Goal: Communication & Community: Answer question/provide support

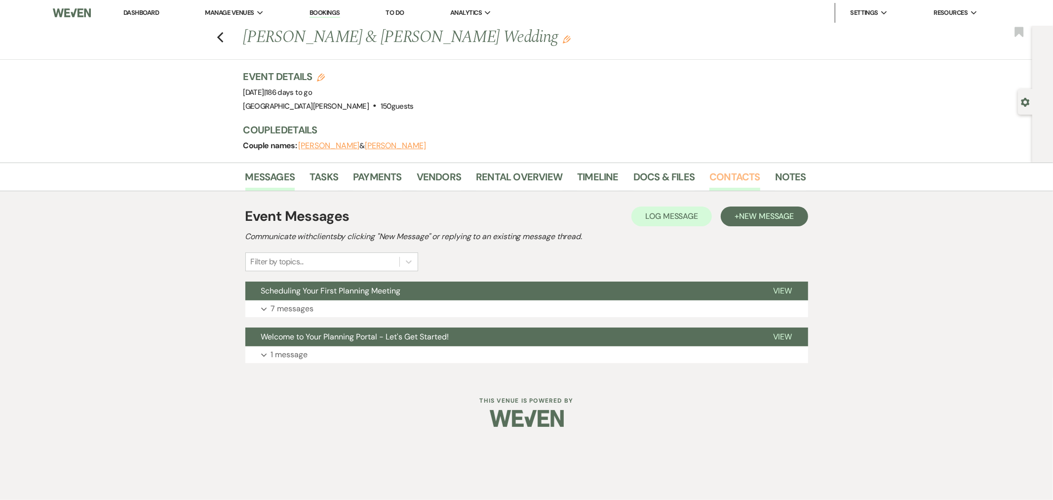
click at [720, 180] on link "Contacts" at bounding box center [734, 180] width 51 height 22
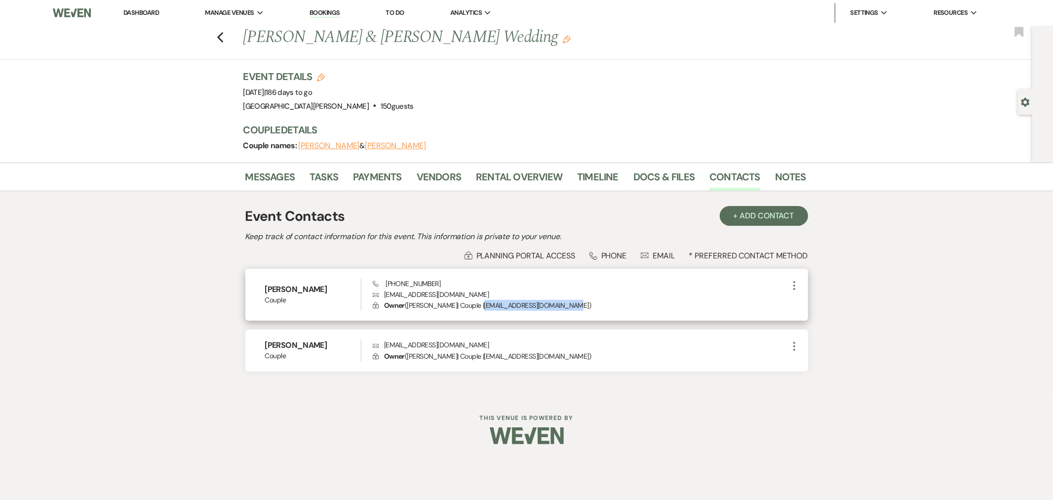
drag, startPoint x: 574, startPoint y: 304, endPoint x: 481, endPoint y: 306, distance: 92.8
click at [481, 306] on p "Lock Owner ( [PERSON_NAME] | Couple | [EMAIL_ADDRESS][DOMAIN_NAME] )" at bounding box center [580, 305] width 415 height 11
copy p "[EMAIL_ADDRESS][DOMAIN_NAME]"
drag, startPoint x: 549, startPoint y: 282, endPoint x: 575, endPoint y: 303, distance: 33.3
click at [550, 282] on div "Phone [PHONE_NUMBER] Envelope [EMAIL_ADDRESS][DOMAIN_NAME] Lock Owner ( [PERSON…" at bounding box center [580, 294] width 415 height 33
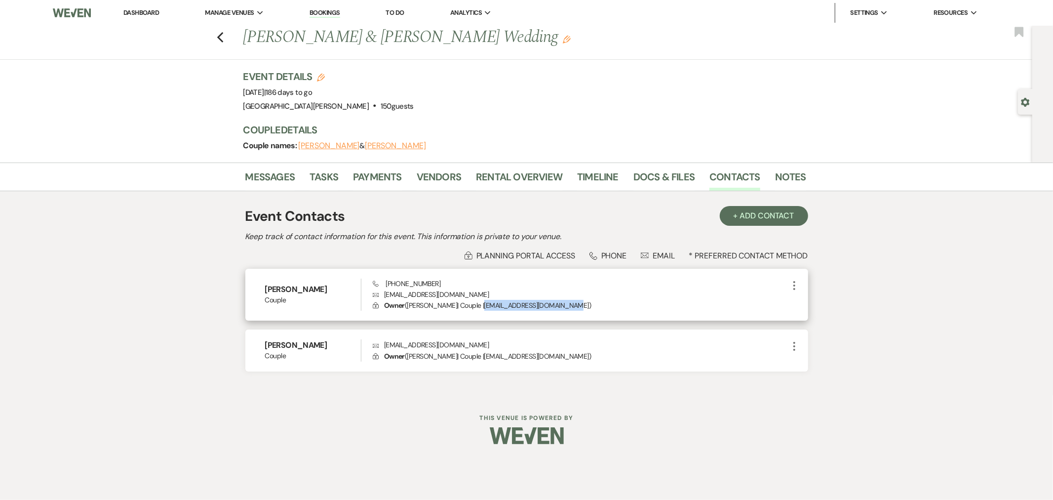
drag, startPoint x: 573, startPoint y: 302, endPoint x: 481, endPoint y: 309, distance: 92.0
click at [481, 309] on p "Lock Owner ( [PERSON_NAME] | Couple | [EMAIL_ADDRESS][DOMAIN_NAME] )" at bounding box center [580, 305] width 415 height 11
copy p "[EMAIL_ADDRESS][DOMAIN_NAME]"
click at [280, 179] on link "Messages" at bounding box center [270, 180] width 50 height 22
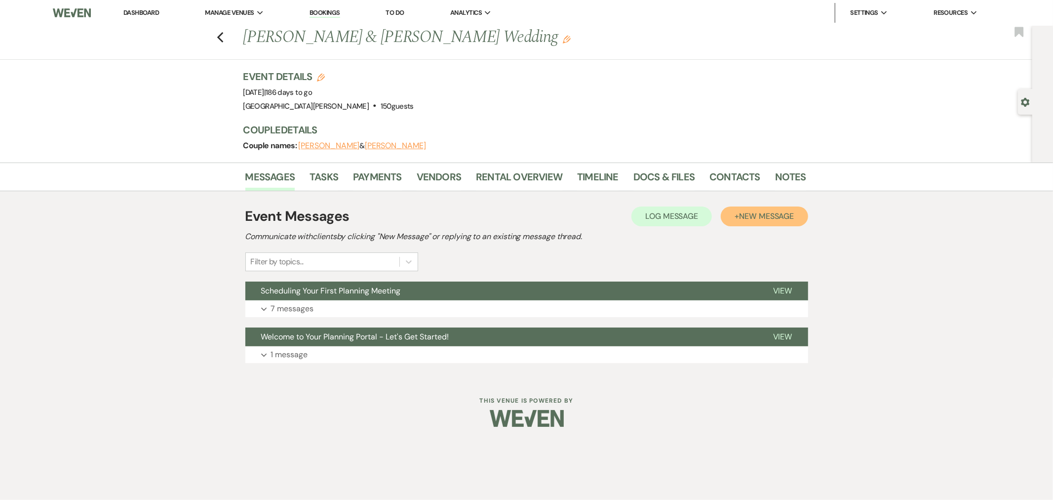
click at [753, 219] on span "New Message" at bounding box center [766, 216] width 55 height 10
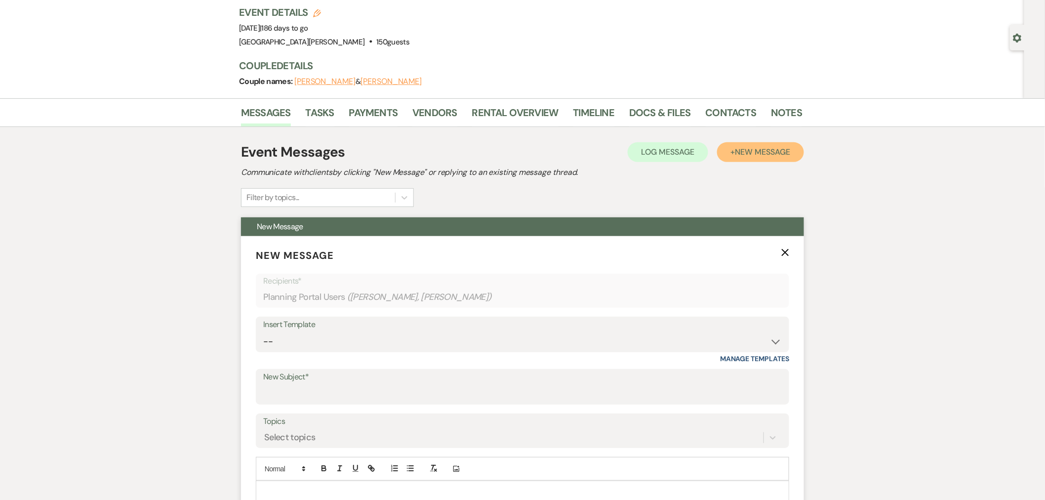
scroll to position [164, 0]
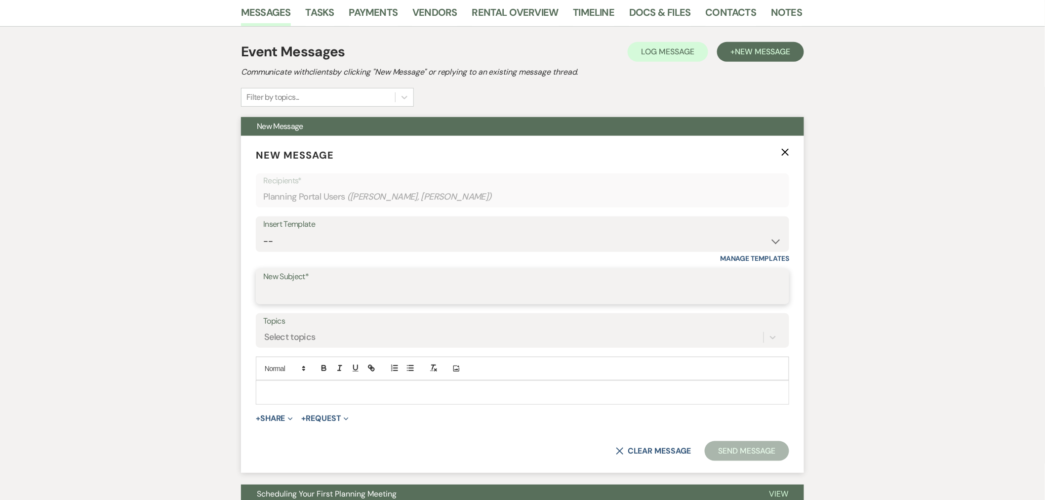
click at [314, 286] on input "New Subject*" at bounding box center [522, 293] width 518 height 19
type input "1st Planning Meeting Recap"
click at [360, 389] on p at bounding box center [522, 392] width 517 height 11
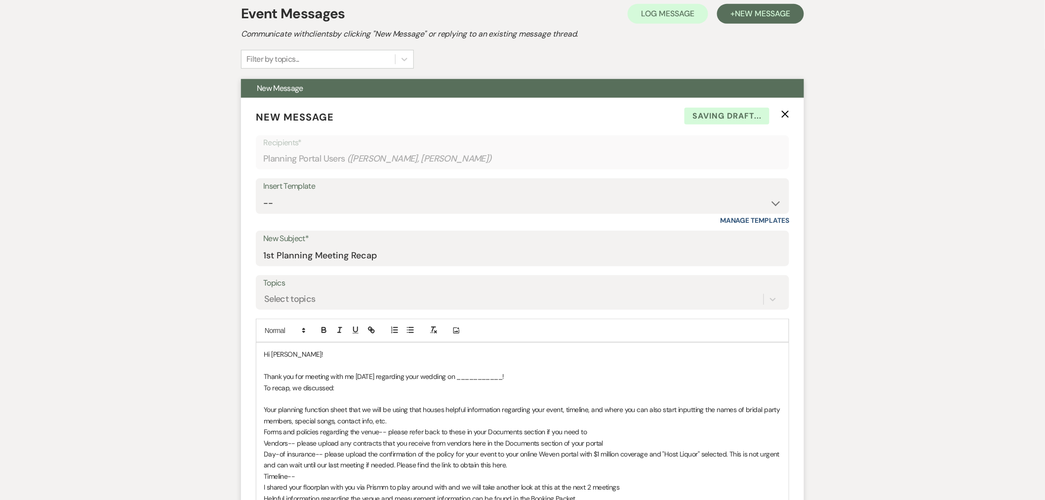
scroll to position [274, 0]
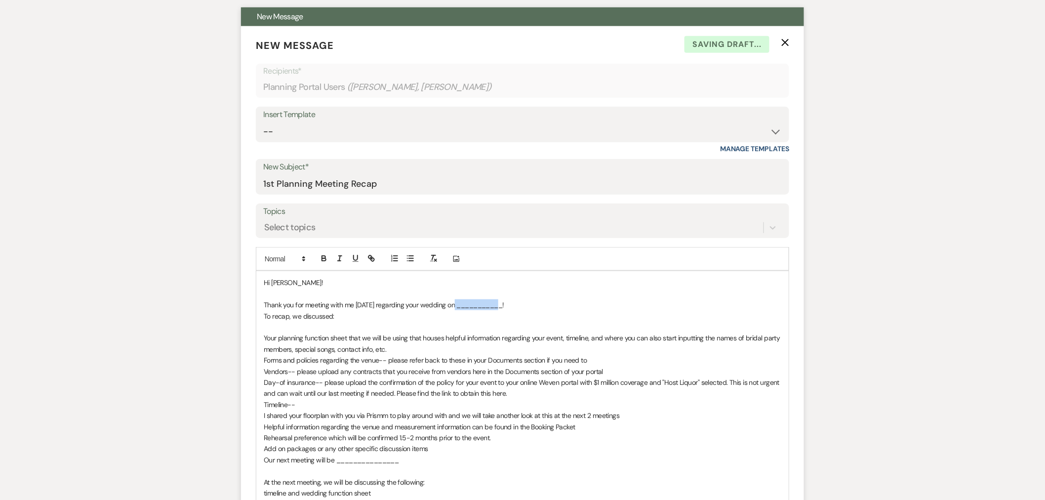
drag, startPoint x: 502, startPoint y: 304, endPoint x: 455, endPoint y: 305, distance: 46.9
click at [455, 305] on p "Thank you for meeting with me [DATE] regarding your wedding on ___________!" at bounding box center [522, 304] width 517 height 11
click at [264, 314] on p "To recap, we discussed:" at bounding box center [522, 316] width 517 height 11
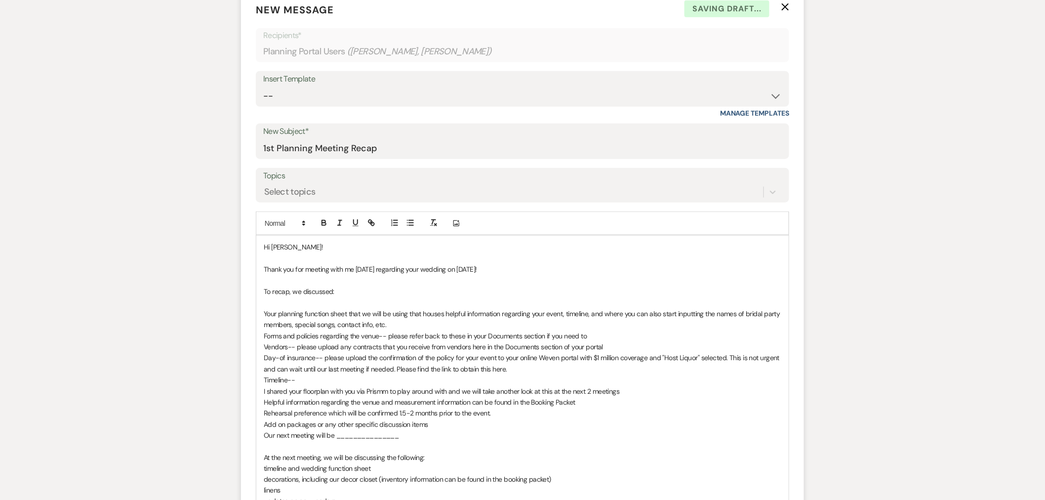
scroll to position [329, 0]
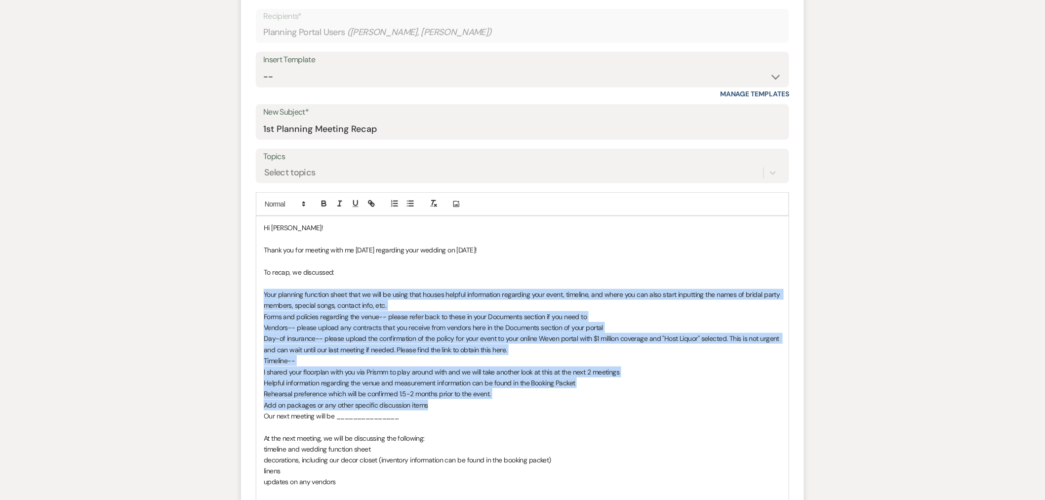
drag, startPoint x: 261, startPoint y: 297, endPoint x: 443, endPoint y: 402, distance: 211.0
click at [443, 402] on div "Hi Taylor! Thank you for meeting with me today regarding your wedding on 3/29/2…" at bounding box center [522, 365] width 532 height 299
drag, startPoint x: 405, startPoint y: 202, endPoint x: 409, endPoint y: 222, distance: 20.1
click at [405, 202] on button "button" at bounding box center [410, 203] width 14 height 12
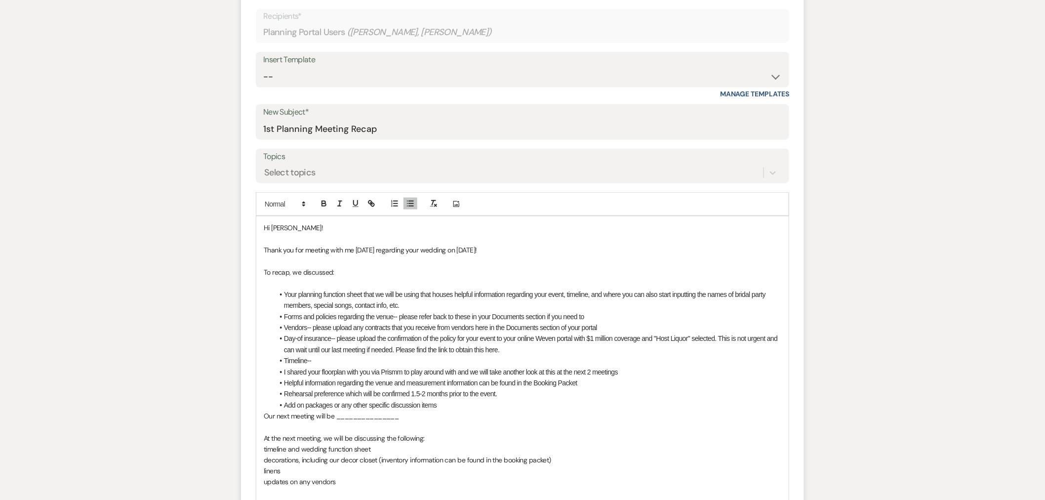
scroll to position [384, 0]
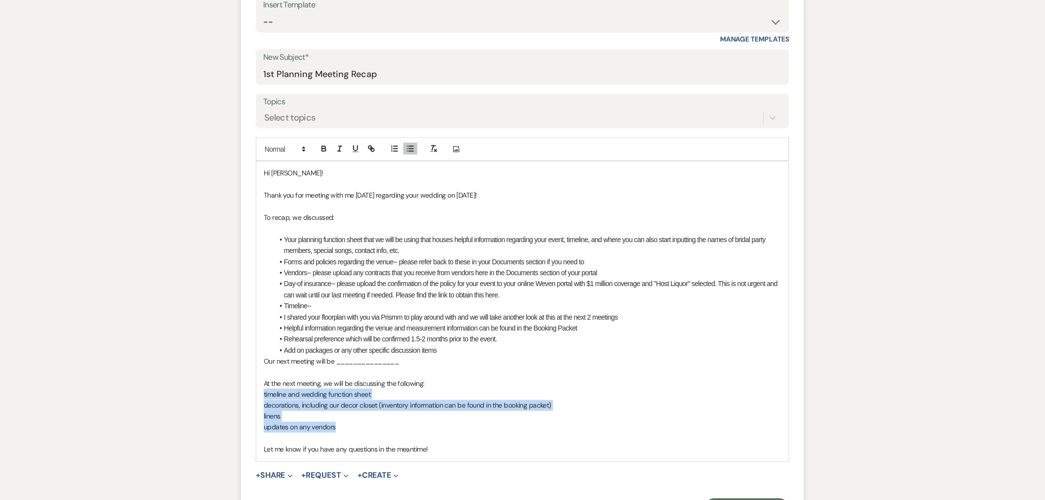
drag, startPoint x: 260, startPoint y: 392, endPoint x: 345, endPoint y: 429, distance: 91.8
click at [345, 429] on div "Hi Taylor! Thank you for meeting with me today regarding your wedding on 3/29/2…" at bounding box center [522, 310] width 532 height 299
click at [411, 150] on icon "button" at bounding box center [410, 148] width 9 height 9
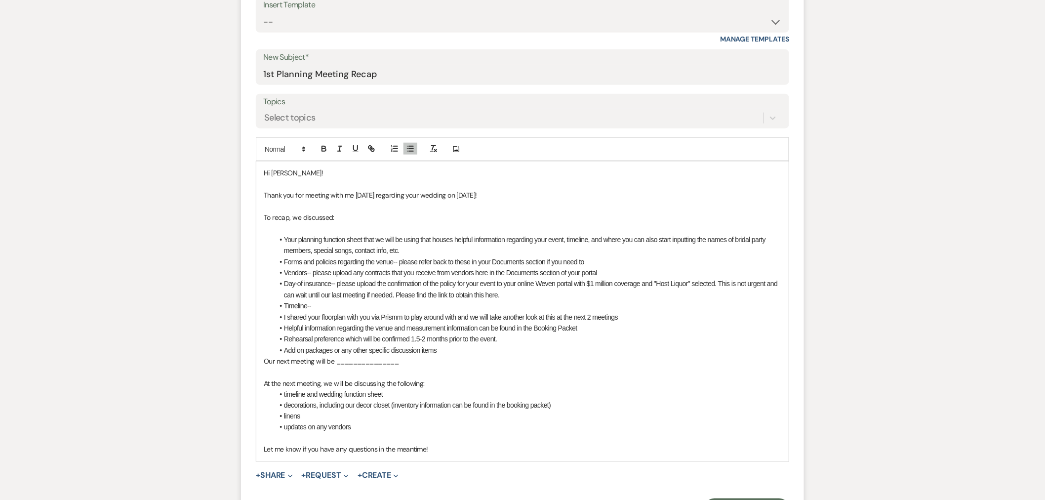
drag, startPoint x: 348, startPoint y: 403, endPoint x: 354, endPoint y: 402, distance: 6.6
click at [348, 404] on li "decorations, including our decor closet (inventory information can be found in …" at bounding box center [526, 405] width 507 height 11
drag, startPoint x: 412, startPoint y: 358, endPoint x: 337, endPoint y: 365, distance: 75.4
click at [337, 365] on p "Our next meeting will be _______________" at bounding box center [522, 360] width 517 height 11
click at [356, 358] on p "Our next meeting will be Wedensday 12/17 at 4pm." at bounding box center [522, 360] width 517 height 11
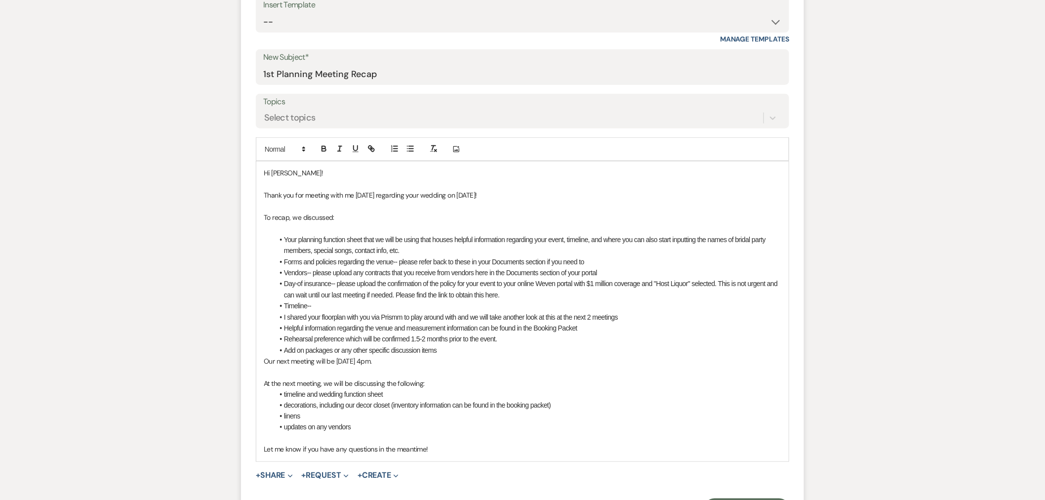
click at [265, 362] on p "Our next meeting will be Wednesday 12/17 at 4pm." at bounding box center [522, 360] width 517 height 11
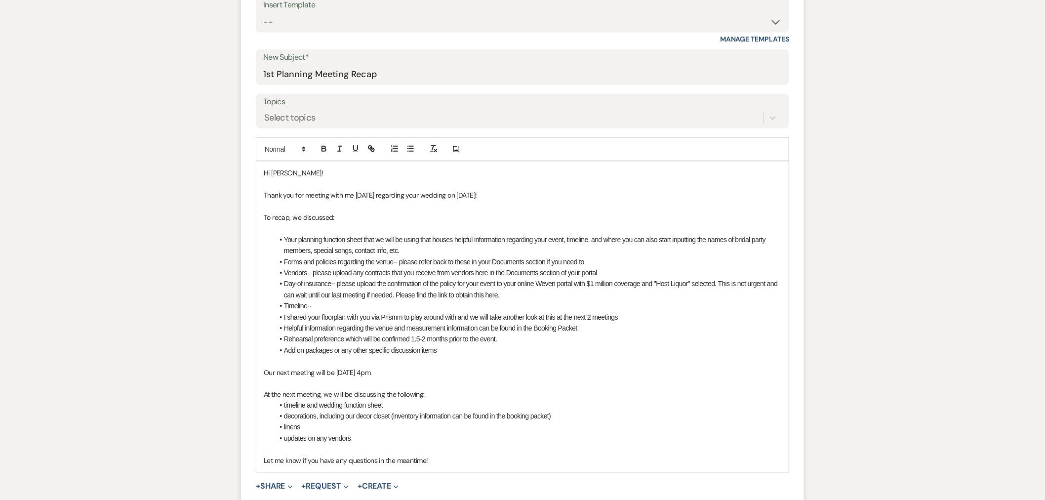
click at [264, 391] on p "At the next meeting, we will be discussing the following:" at bounding box center [522, 394] width 517 height 11
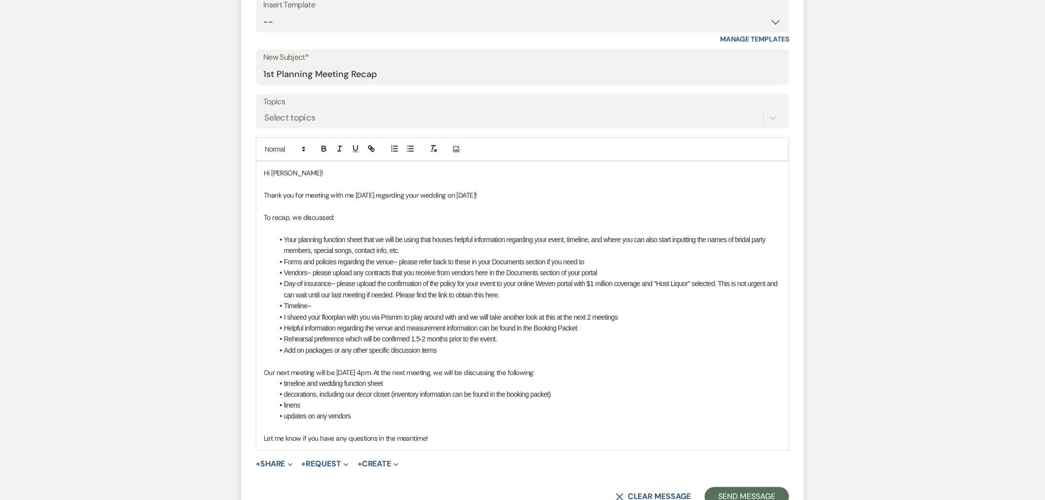
click at [605, 372] on p "Our next meeting will be Wednesday 12/17 at 4pm. At the next meeting, we will b…" at bounding box center [522, 372] width 517 height 11
click at [443, 441] on p "Let me know if you have any questions in the meantime!" at bounding box center [522, 438] width 517 height 11
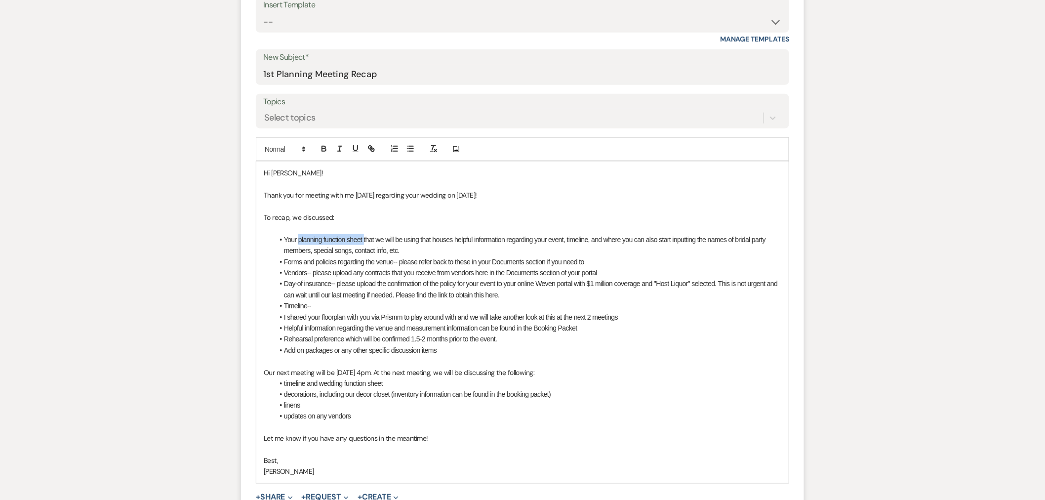
drag, startPoint x: 298, startPoint y: 240, endPoint x: 363, endPoint y: 237, distance: 65.7
click at [363, 237] on li "Your planning function sheet that we will be using that houses helpful informat…" at bounding box center [526, 245] width 507 height 22
click at [371, 148] on icon "button" at bounding box center [372, 149] width 3 height 3
paste input "https://docs.google.com/document/d/1XIiDWoxTBNC5JHP2e8v3i3FM0lXmOwL0/edit?usp=s…"
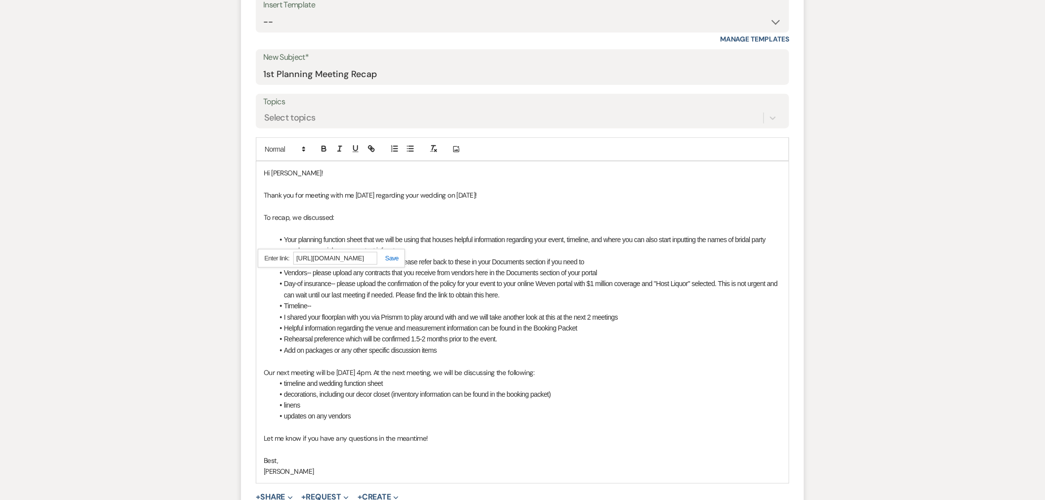
click at [396, 260] on link at bounding box center [387, 257] width 21 height 7
click at [437, 250] on li "Your planning function sheet that we will be using that houses helpful informat…" at bounding box center [526, 245] width 507 height 22
click at [601, 260] on li "Forms and policies regarding the venue-- please refer back to these in your Doc…" at bounding box center [526, 261] width 507 height 11
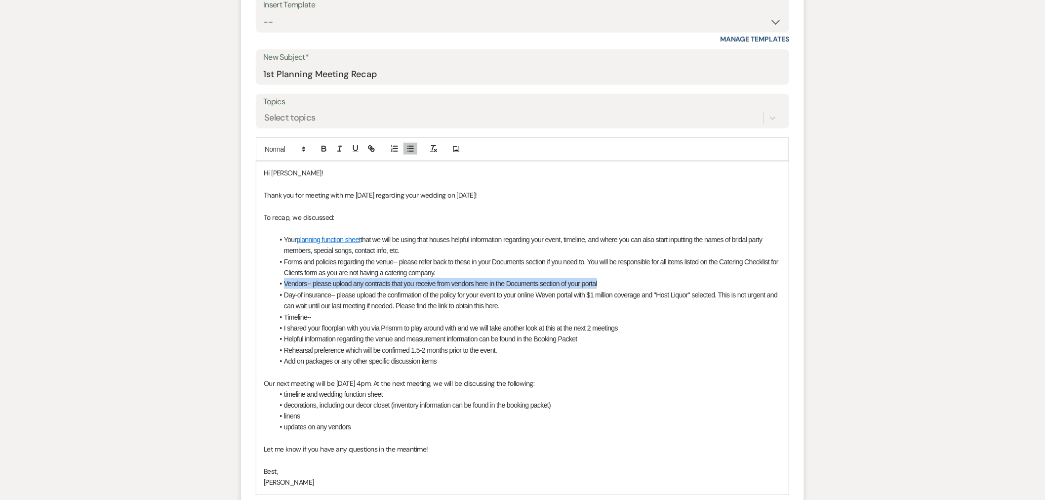
drag, startPoint x: 606, startPoint y: 282, endPoint x: 285, endPoint y: 284, distance: 320.9
click at [285, 284] on li "Vendors-- please upload any contracts that you receive from vendors here in the…" at bounding box center [526, 283] width 507 height 11
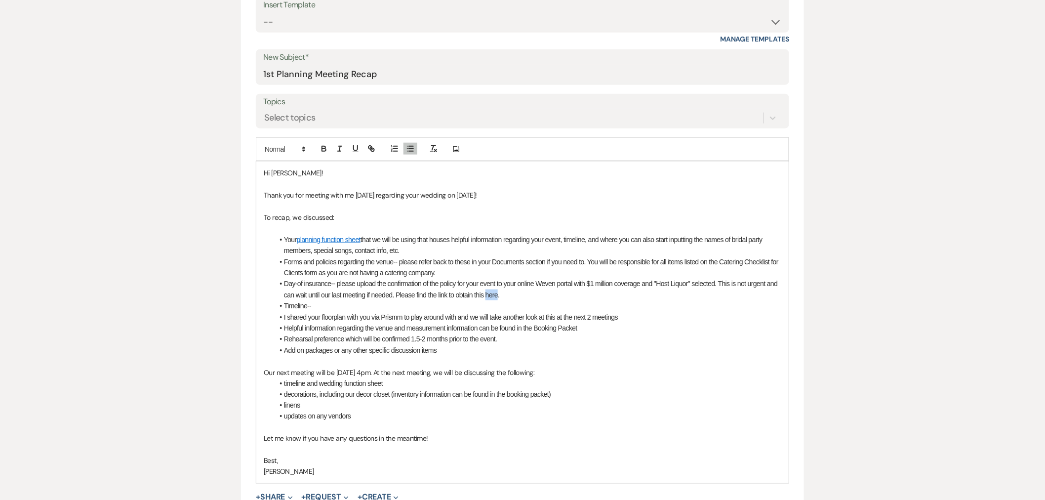
drag, startPoint x: 499, startPoint y: 294, endPoint x: 487, endPoint y: 295, distance: 11.9
click at [487, 295] on li "Day-of insurance-- please upload the confirmation of the policy for your event …" at bounding box center [526, 289] width 507 height 22
click at [372, 149] on line "button" at bounding box center [371, 149] width 2 height 2
paste input "ttps://www.eventguard.ai/venues/stone-valley-meadows"
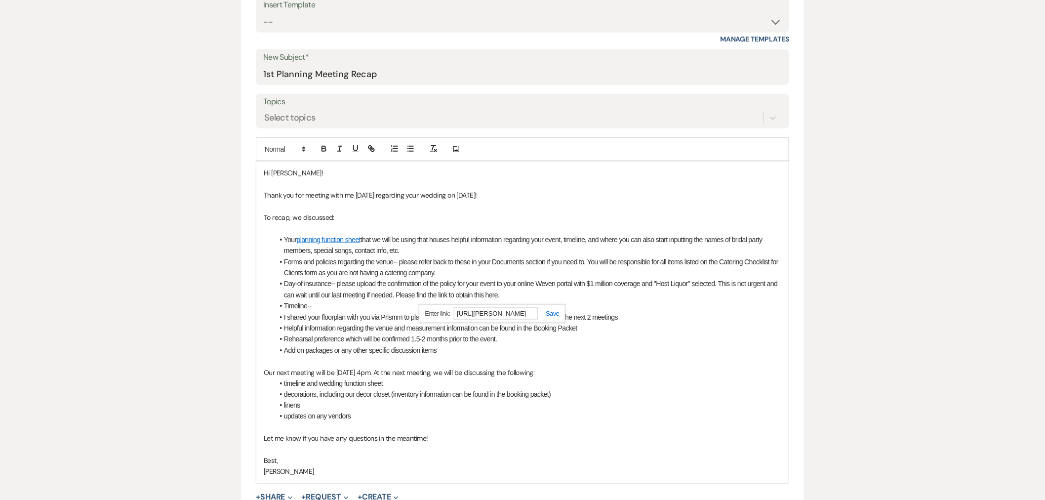
click at [558, 312] on link at bounding box center [548, 313] width 21 height 7
click at [324, 309] on li "Timeline--" at bounding box center [526, 305] width 507 height 11
click at [379, 307] on li "Timeline-- we have a 3pm startime but this can be adjusted if you need!" at bounding box center [526, 305] width 507 height 11
click at [412, 293] on li "Day-of insurance-- please upload the confirmation of the policy for your event …" at bounding box center [526, 289] width 507 height 22
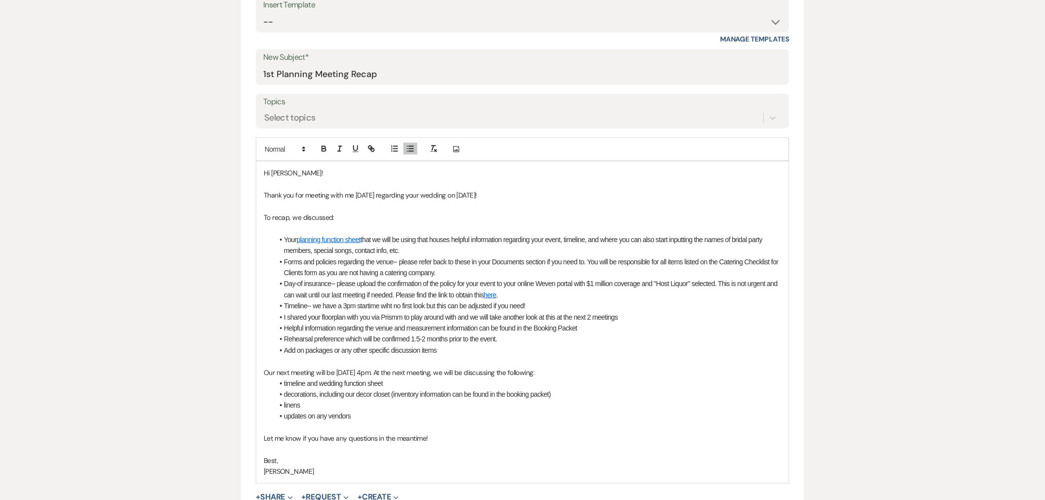
click at [367, 307] on li "Timeline-- we have a 3pm startime wiht no first look but this can be adjusted i…" at bounding box center [526, 305] width 507 height 11
drag, startPoint x: 587, startPoint y: 328, endPoint x: 534, endPoint y: 328, distance: 53.3
click at [534, 328] on li "Helpful information regarding the venue and measurement information can be foun…" at bounding box center [526, 327] width 507 height 11
click at [373, 149] on icon "button" at bounding box center [371, 148] width 9 height 9
paste input "https://drive.google.com/drive/folders/1PFs4mWeq4LG7NRBGtkfgs5X8iSXVTvMn?usp=sh…"
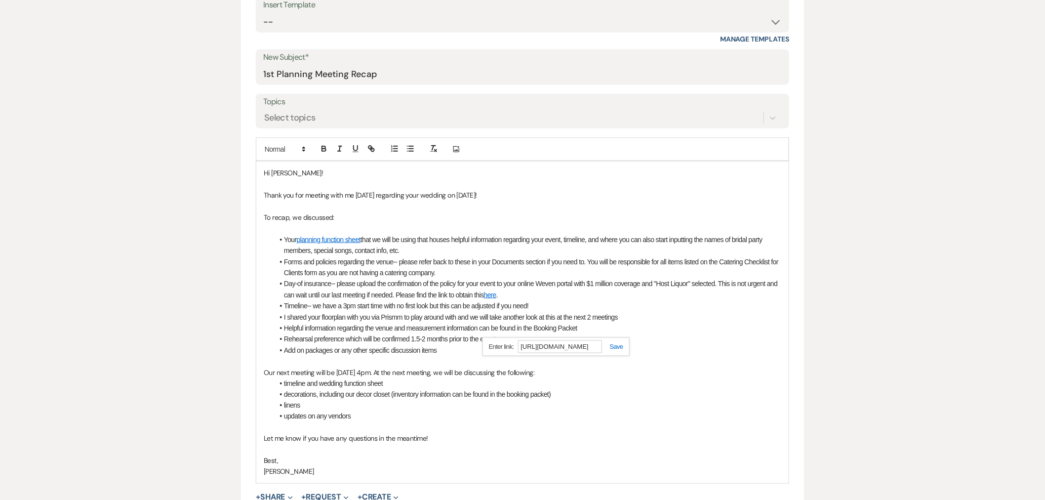
scroll to position [0, 194]
type input "https://drive.google.com/drive/folders/1PFs4mWeq4LG7NRBGtkfgs5X8iSXVTvMn?usp=sh…"
click at [616, 346] on link at bounding box center [612, 346] width 21 height 7
click at [508, 337] on li "Rehearsal preference which will be confirmed 1.5-2 months prior to the event." at bounding box center [526, 338] width 507 height 11
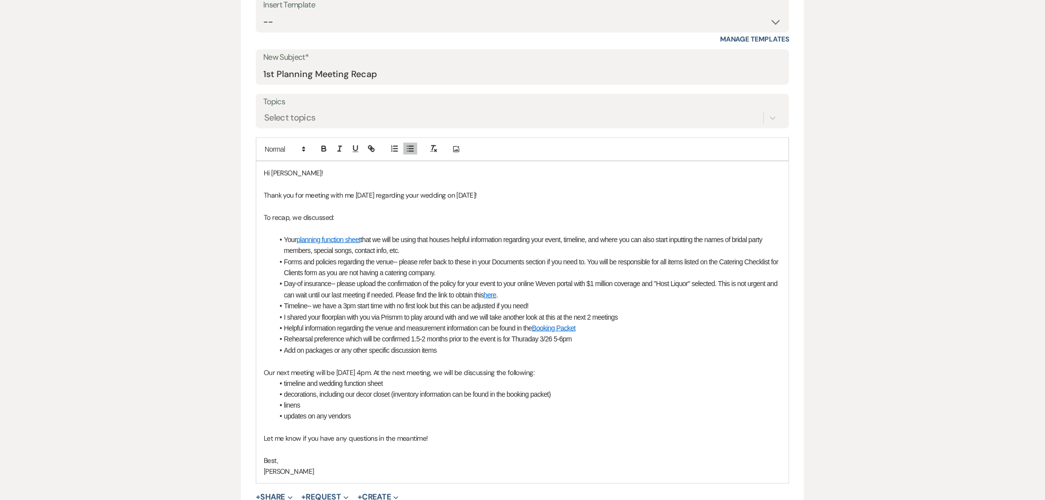
click at [532, 341] on li "Rehearsal preference which will be confirmed 1.5-2 months prior to the event is…" at bounding box center [526, 338] width 507 height 11
drag, startPoint x: 477, startPoint y: 351, endPoint x: 462, endPoint y: 351, distance: 15.3
click at [477, 351] on li "Add on packages or any other specific discussion items" at bounding box center [526, 350] width 507 height 11
drag, startPoint x: 455, startPoint y: 351, endPoint x: 280, endPoint y: 353, distance: 174.8
click at [280, 353] on li "Add on packages or any other specific discussion items" at bounding box center [526, 350] width 507 height 11
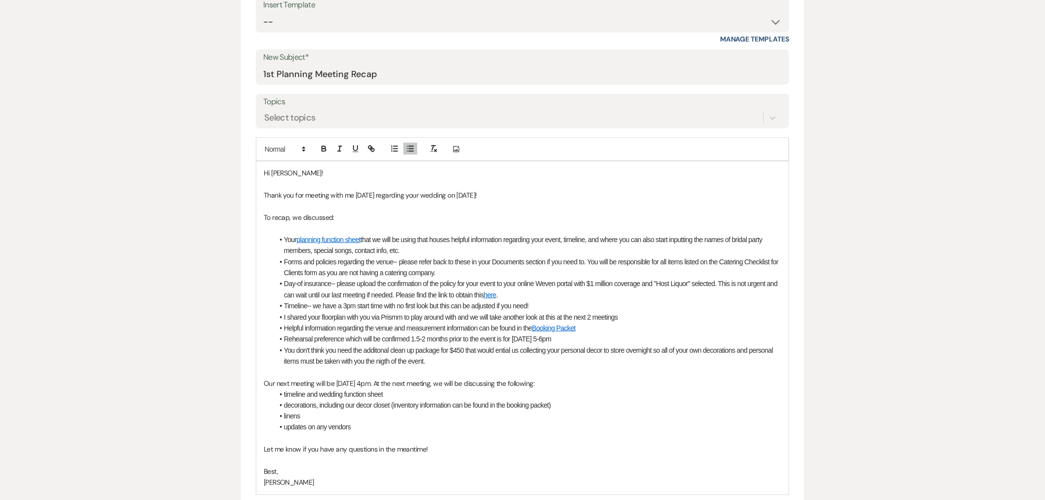
click at [384, 351] on li "You don't think you need the additonal clean up package for $450 that would ent…" at bounding box center [526, 356] width 507 height 22
click at [501, 349] on li "You don't think you need the additional clean up package for $450 that would en…" at bounding box center [526, 356] width 507 height 22
click at [383, 360] on li "You don't think you need the additional clean up package for $450 that would en…" at bounding box center [526, 356] width 507 height 22
click at [407, 393] on li "timeline and wedding function sheet" at bounding box center [526, 394] width 507 height 11
click at [549, 354] on li "You don't think you need the additional clean up package for $450 that would en…" at bounding box center [526, 356] width 507 height 22
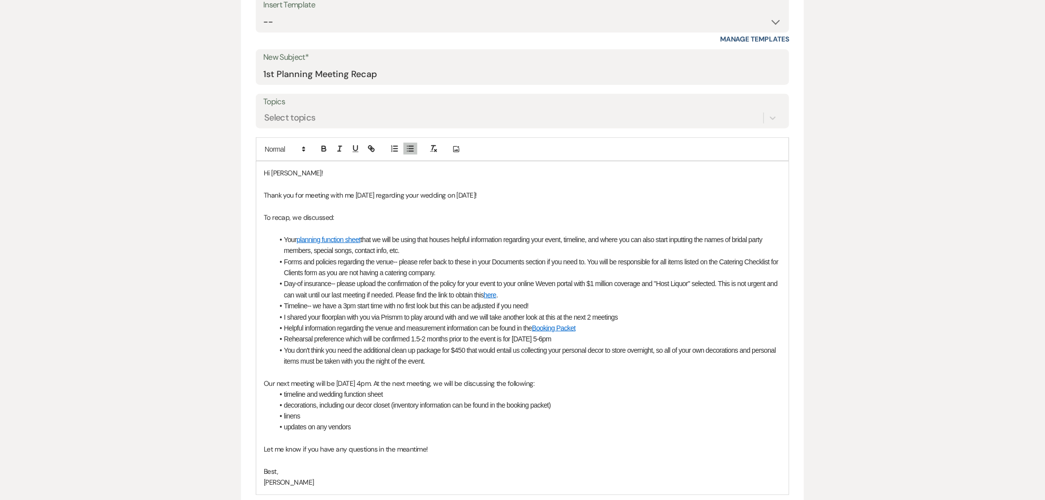
click at [544, 359] on li "You don't think you need the additional clean up package for $450 that would en…" at bounding box center [526, 356] width 507 height 22
click at [453, 369] on p at bounding box center [522, 372] width 517 height 11
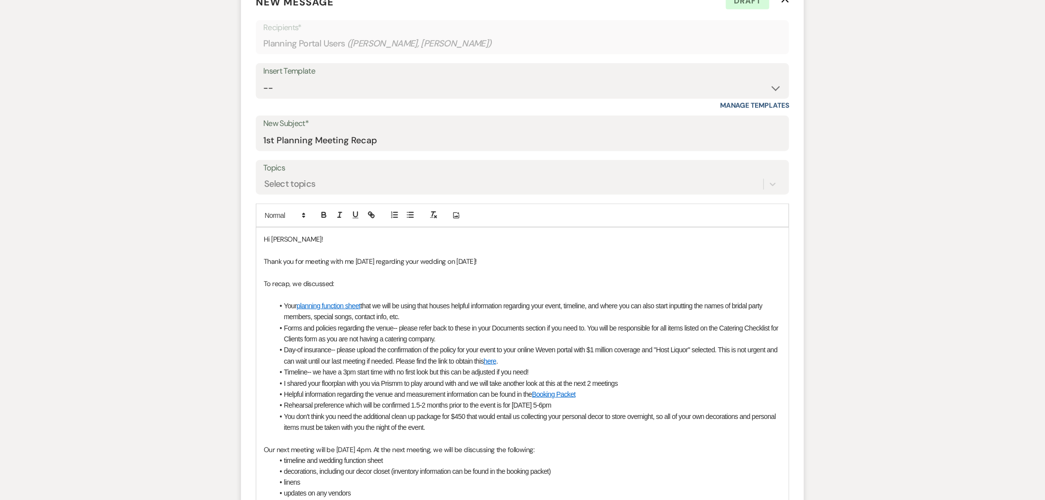
scroll to position [494, 0]
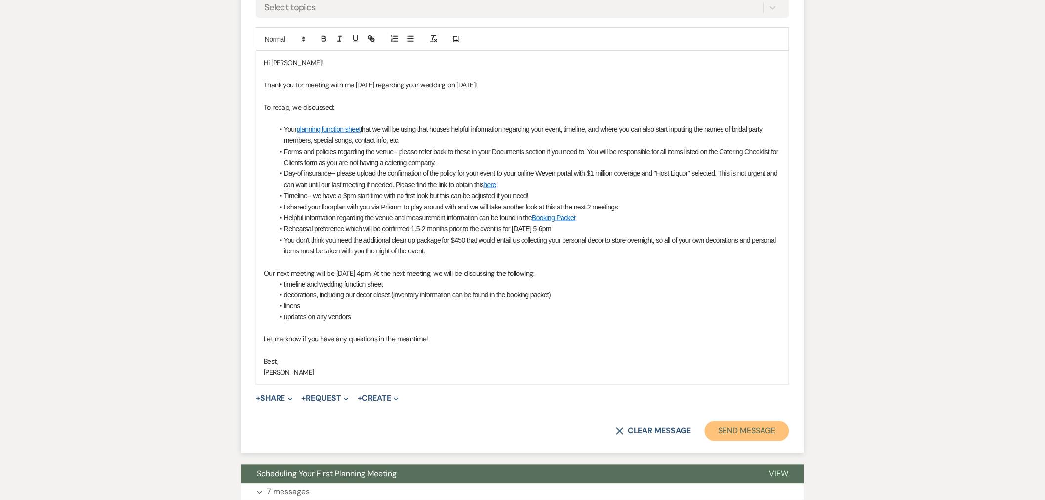
click at [749, 427] on button "Send Message" at bounding box center [746, 431] width 84 height 20
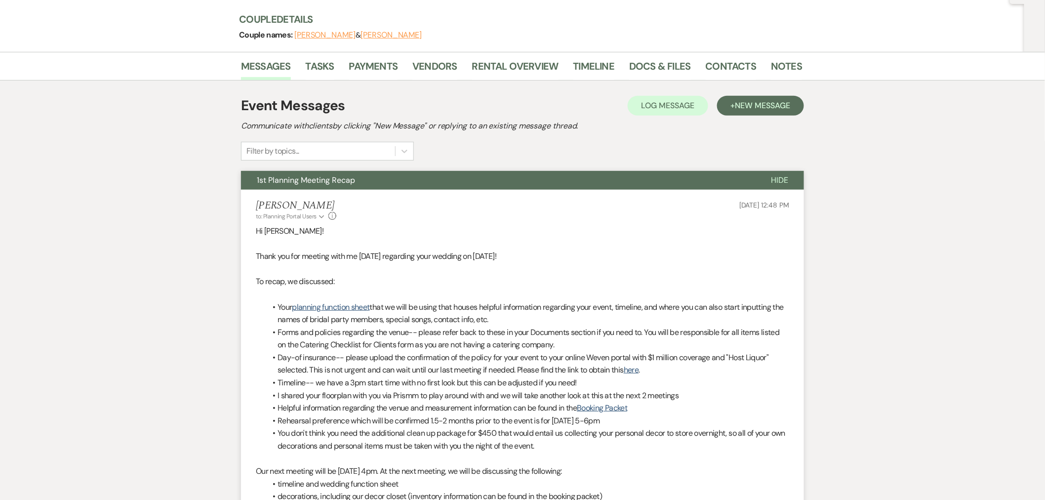
scroll to position [0, 0]
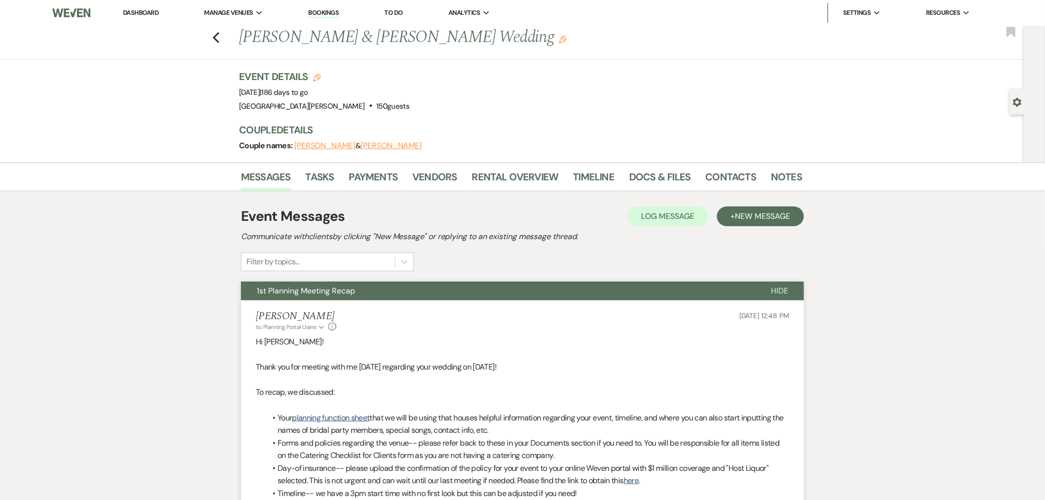
click at [143, 16] on li "Dashboard" at bounding box center [140, 13] width 45 height 20
click at [144, 11] on link "Dashboard" at bounding box center [141, 12] width 36 height 8
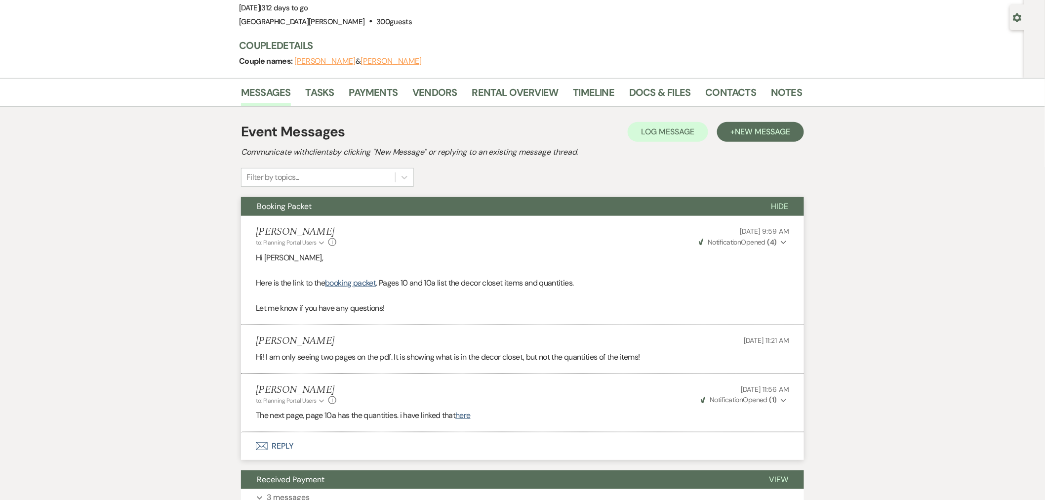
scroll to position [110, 0]
